Goal: Browse casually

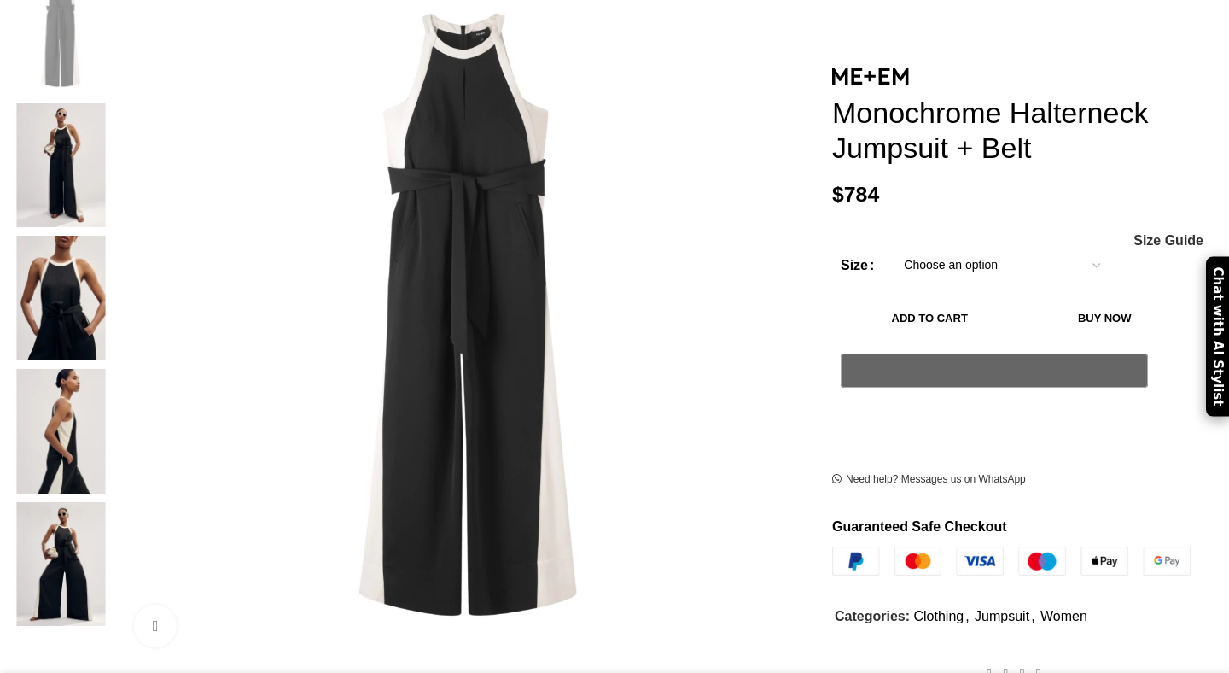
click at [113, 369] on img at bounding box center [61, 431] width 104 height 125
click at [113, 103] on img at bounding box center [61, 165] width 104 height 125
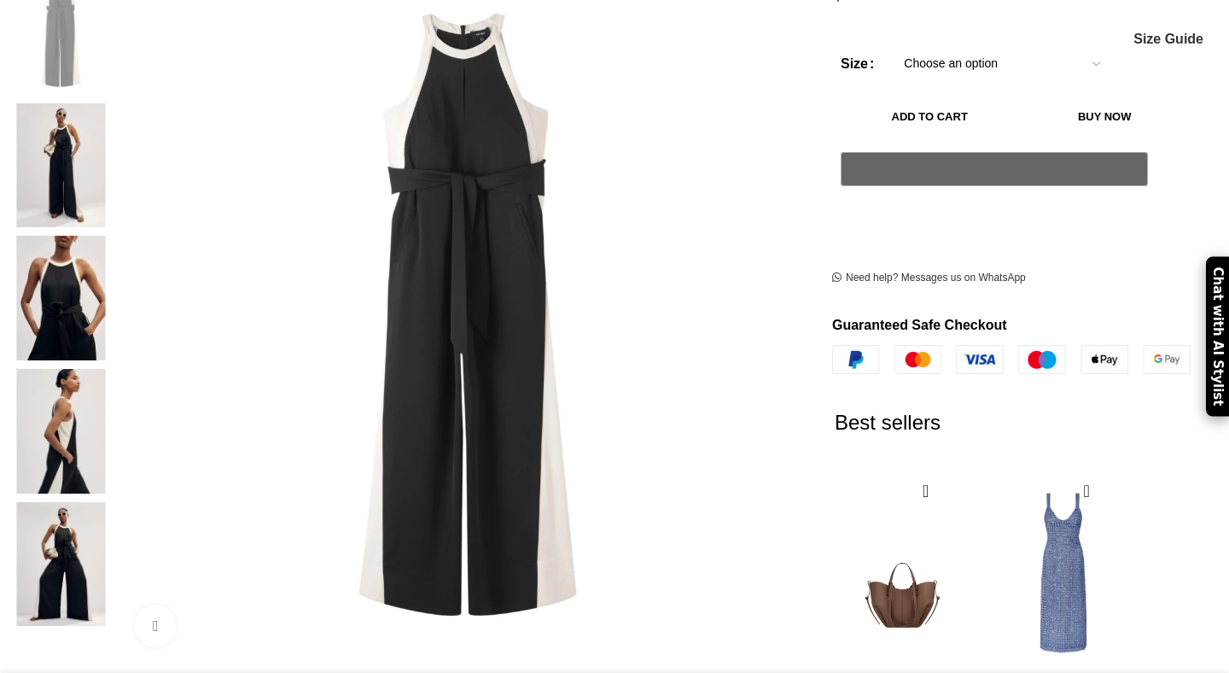
scroll to position [0, 179]
click at [113, 103] on img at bounding box center [61, 165] width 104 height 125
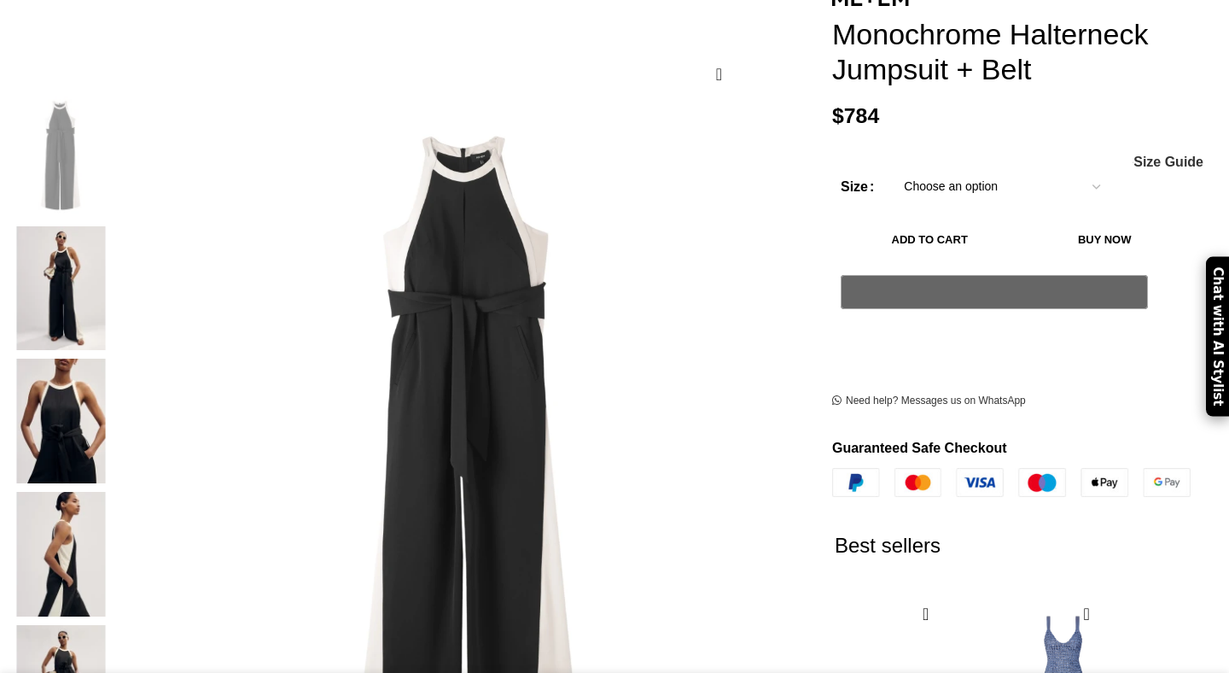
scroll to position [165, 0]
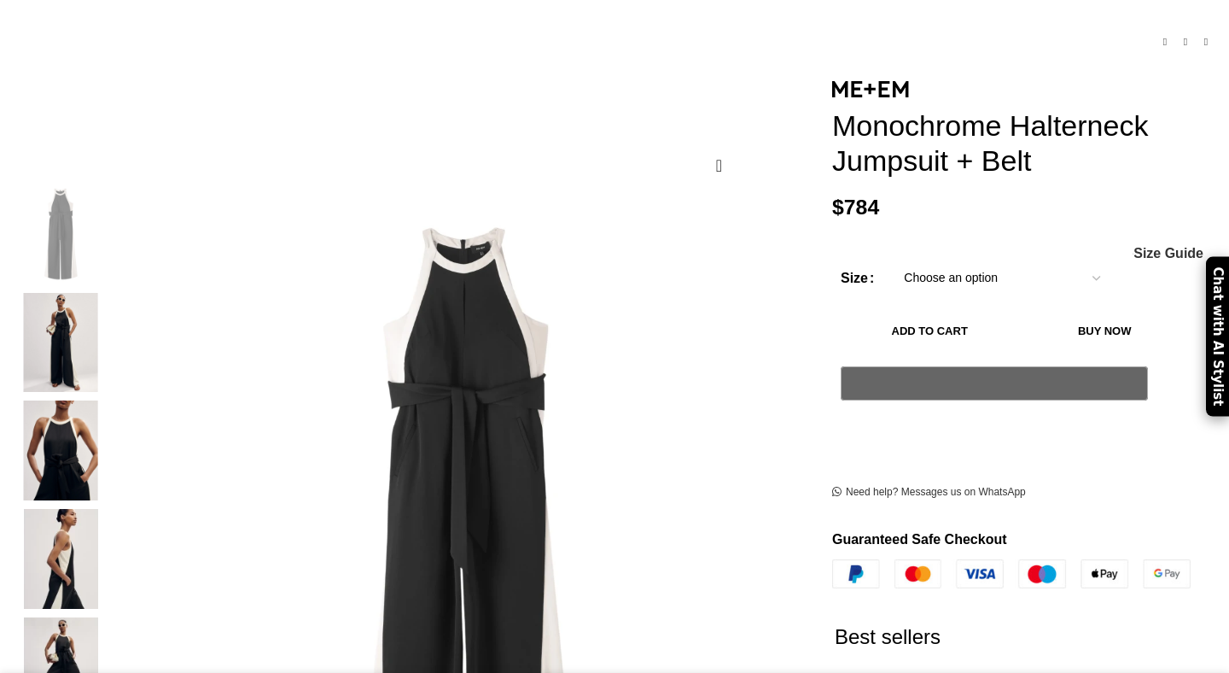
click at [113, 313] on img "2 / 6" at bounding box center [61, 343] width 104 height 100
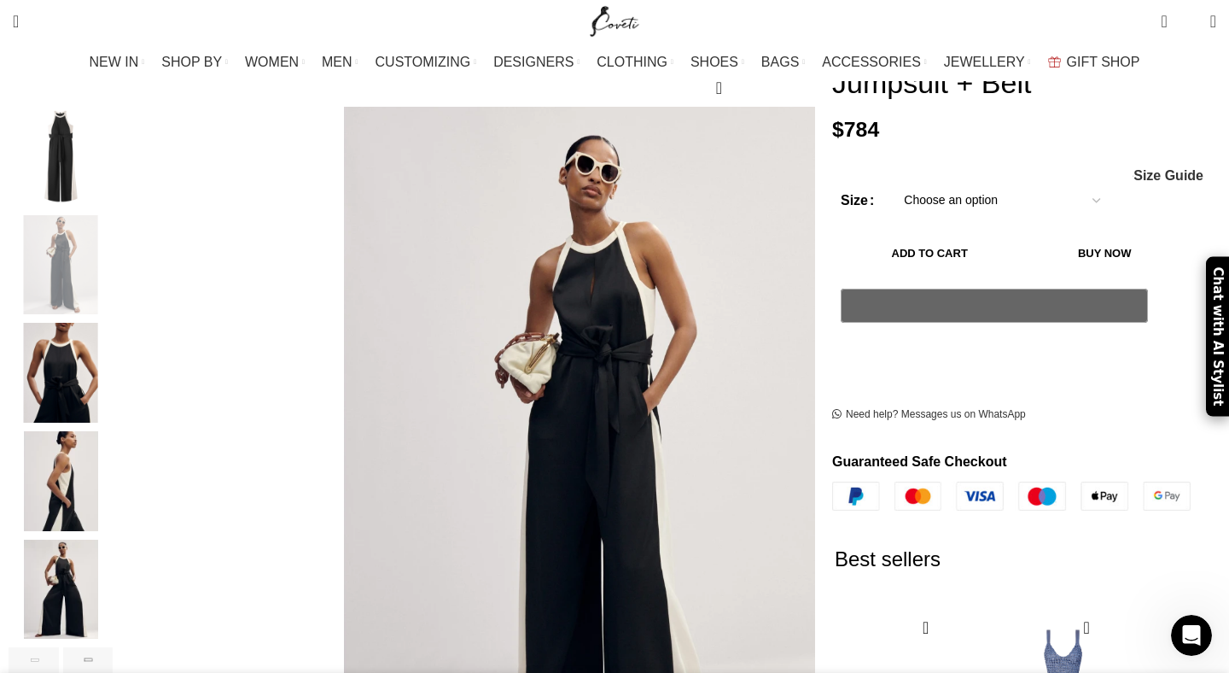
scroll to position [0, 898]
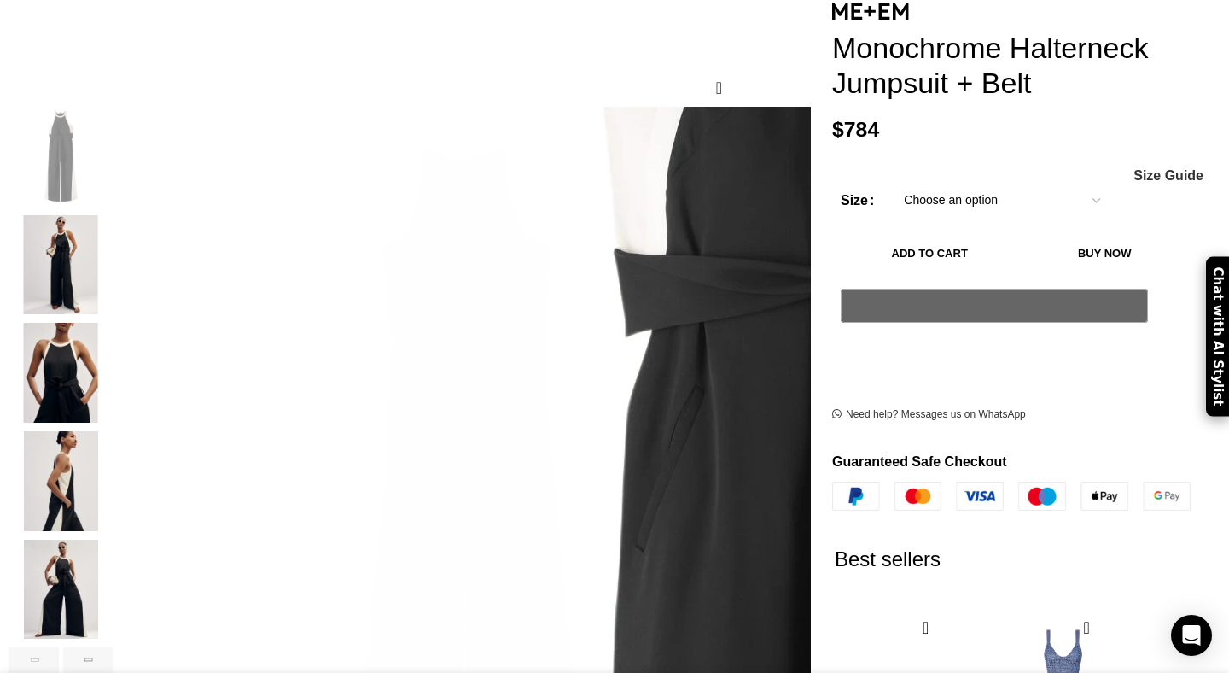
click at [113, 245] on img "2 / 6" at bounding box center [61, 265] width 104 height 100
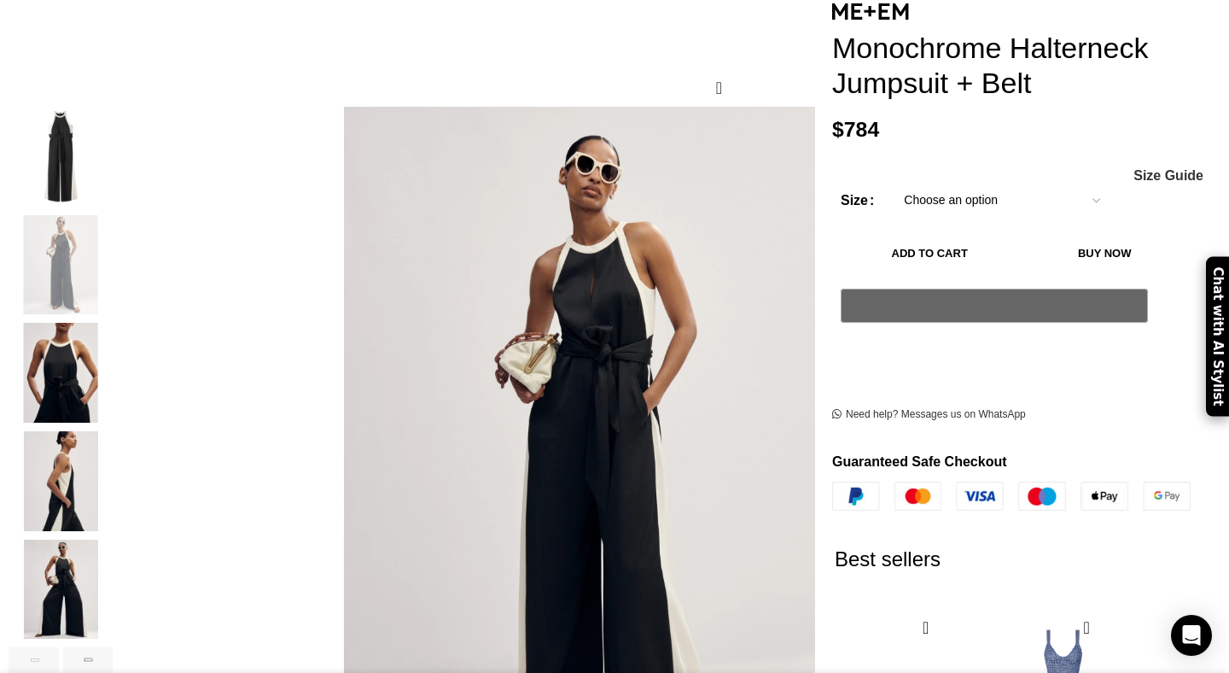
scroll to position [0, 539]
